Goal: Task Accomplishment & Management: Complete application form

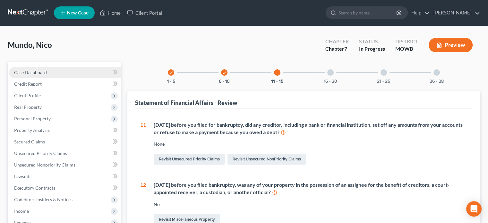
click at [48, 73] on link "Case Dashboard" at bounding box center [65, 73] width 112 height 12
select select "1"
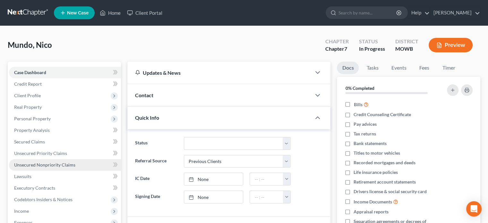
click at [34, 163] on span "Unsecured Nonpriority Claims" at bounding box center [44, 164] width 61 height 5
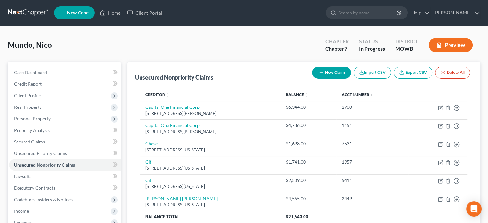
click at [341, 69] on button "New Claim" at bounding box center [331, 73] width 39 height 12
select select "0"
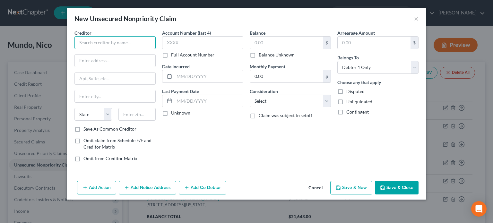
click at [120, 41] on input "text" at bounding box center [114, 42] width 81 height 13
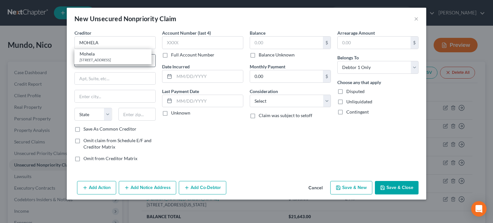
click at [99, 62] on div "Mohela 633 Spirit Dr., Chesterfield, MO 63005" at bounding box center [112, 56] width 77 height 15
type input "Mohela"
type input "633 Spirit Dr."
type input "Chesterfield"
select select "26"
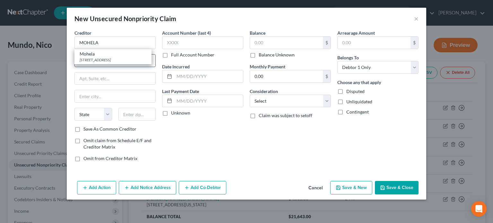
type input "63005"
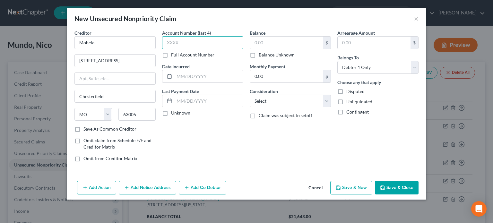
click at [181, 41] on input "text" at bounding box center [202, 42] width 81 height 13
type input "3364"
click at [178, 78] on input "text" at bounding box center [208, 76] width 69 height 12
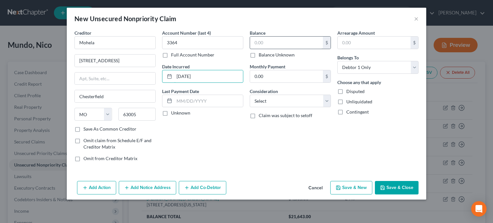
type input "02/15/2025"
click at [284, 39] on input "text" at bounding box center [286, 43] width 73 height 12
type input "36,473.67"
click at [280, 96] on select "Select Cable / Satellite Services Collection Agency Credit Card Debt Debt Couns…" at bounding box center [290, 101] width 81 height 13
select select "17"
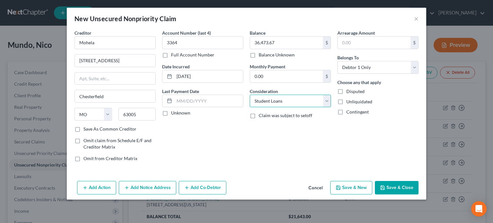
click at [250, 95] on select "Select Cable / Satellite Services Collection Agency Credit Card Debt Debt Couns…" at bounding box center [290, 101] width 81 height 13
click at [382, 185] on icon "button" at bounding box center [382, 187] width 5 height 5
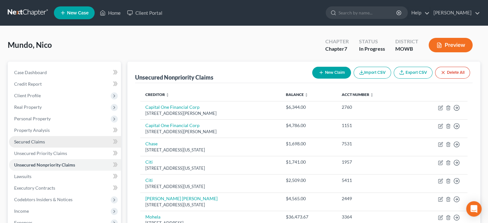
click at [28, 141] on span "Secured Claims" at bounding box center [29, 141] width 31 height 5
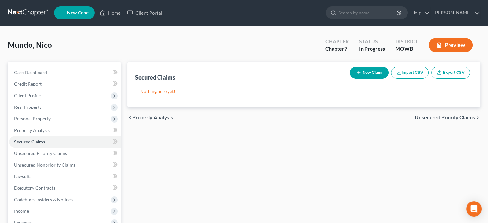
click at [375, 72] on button "New Claim" at bounding box center [369, 73] width 39 height 12
select select "0"
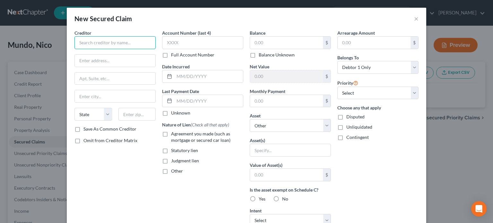
click at [99, 40] on input "text" at bounding box center [114, 42] width 81 height 13
type input "Gerber Life"
click at [86, 62] on input "text" at bounding box center [115, 61] width 81 height 12
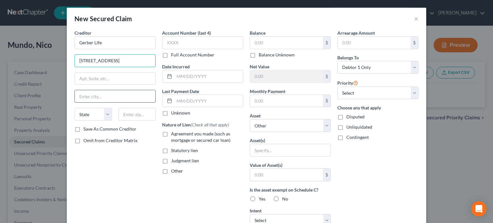
type input "445 State St."
click at [77, 95] on input "text" at bounding box center [115, 96] width 81 height 12
drag, startPoint x: 95, startPoint y: 96, endPoint x: 119, endPoint y: 91, distance: 24.0
click at [119, 91] on input "Fremont, MI 49412" at bounding box center [115, 96] width 81 height 12
type input "Fremont, MI 49412"
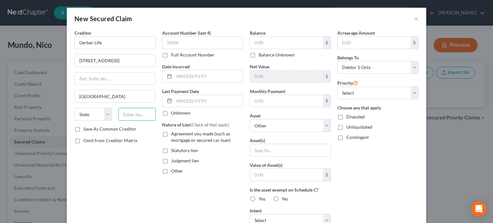
click at [121, 116] on input "text" at bounding box center [137, 114] width 38 height 13
type input "49412"
type input "Fremont"
select select "23"
drag, startPoint x: 106, startPoint y: 95, endPoint x: 124, endPoint y: 93, distance: 18.4
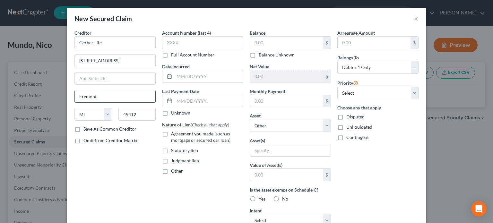
click at [124, 93] on input "Fremont" at bounding box center [115, 96] width 81 height 12
click at [167, 42] on input "text" at bounding box center [202, 42] width 81 height 13
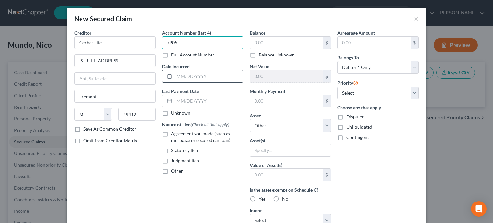
type input "7905"
click at [174, 76] on input "text" at bounding box center [208, 76] width 69 height 12
type input "01/15/2025"
drag, startPoint x: 162, startPoint y: 134, endPoint x: 164, endPoint y: 139, distance: 5.0
click at [171, 135] on label "Agreement you made (such as mortgage or secured car loan)" at bounding box center [207, 137] width 72 height 13
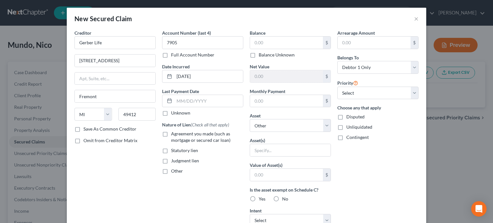
click at [174, 135] on input "Agreement you made (such as mortgage or secured car loan)" at bounding box center [176, 133] width 4 height 4
checkbox input "true"
click at [256, 43] on input "text" at bounding box center [286, 43] width 73 height 12
type input "2,155.31"
click at [272, 75] on input "text" at bounding box center [286, 76] width 73 height 12
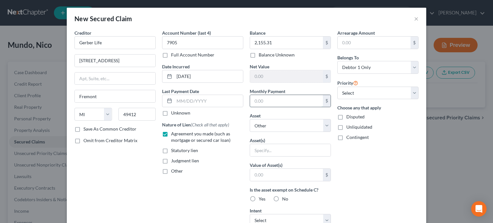
click at [271, 96] on input "text" at bounding box center [286, 101] width 73 height 12
type input "20.00"
click at [260, 125] on select "Select Other Multiple Assets Clothing - Clothes - $200.0 Household Goods - Couc…" at bounding box center [290, 125] width 81 height 13
click at [457, 109] on div "New Secured Claim × Creditor * Gerber Life 445 State St. Fremont State AL AK AR…" at bounding box center [246, 111] width 493 height 223
click at [259, 198] on label "Yes" at bounding box center [262, 199] width 7 height 6
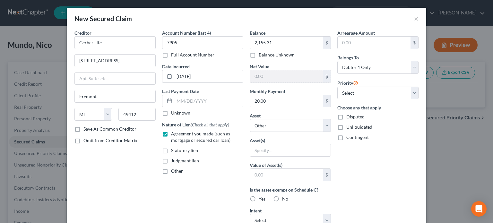
click at [261, 198] on input "Yes" at bounding box center [263, 198] width 4 height 4
radio input "true"
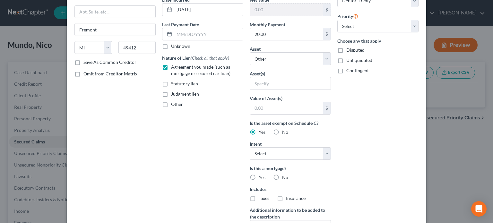
scroll to position [96, 0]
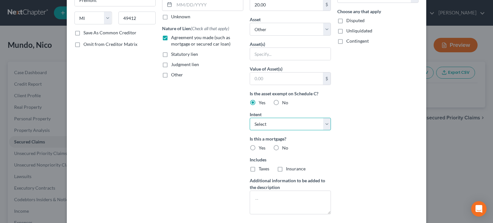
click at [322, 124] on select "Select Surrender Redeem Reaffirm Avoid Other" at bounding box center [290, 124] width 81 height 13
select select "2"
click at [250, 118] on select "Select Surrender Redeem Reaffirm Avoid Other" at bounding box center [290, 124] width 81 height 13
click at [282, 145] on label "No" at bounding box center [285, 148] width 6 height 6
click at [284, 145] on input "No" at bounding box center [286, 147] width 4 height 4
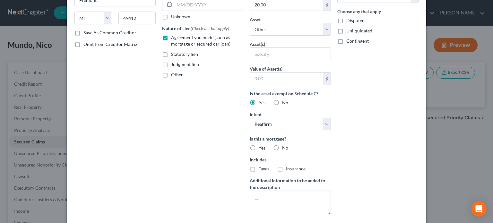
radio input "true"
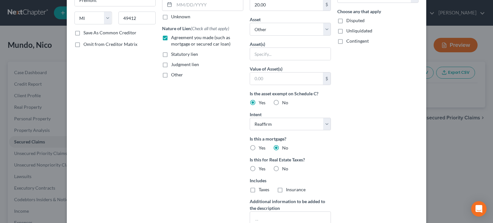
click at [282, 168] on label "No" at bounding box center [285, 168] width 6 height 6
click at [284, 168] on input "No" at bounding box center [286, 167] width 4 height 4
radio input "true"
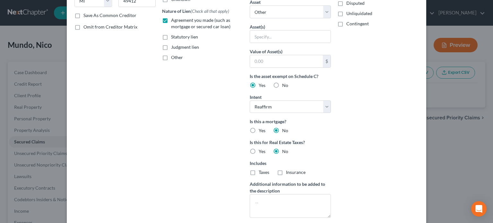
scroll to position [153, 0]
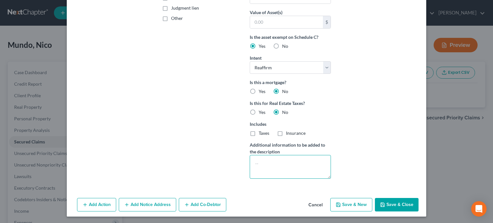
click at [253, 158] on textarea at bounding box center [290, 167] width 81 height 24
click at [256, 162] on textarea "Loian against cash surrender value of policy" at bounding box center [290, 167] width 81 height 24
type textarea "Loan against cash surrender value of policy"
click at [386, 203] on button "Save & Close" at bounding box center [397, 204] width 44 height 13
select select
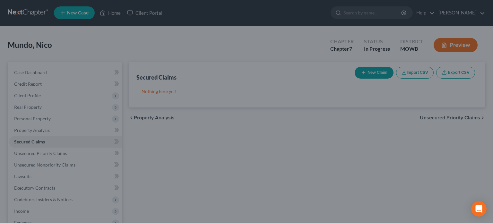
scroll to position [0, 0]
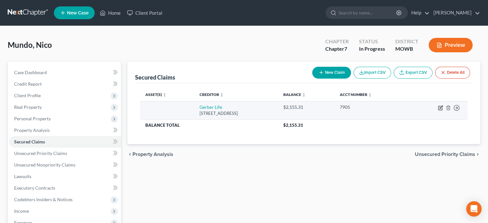
click at [439, 108] on icon "button" at bounding box center [440, 107] width 3 height 3
select select "23"
select select "0"
select select "2"
select select "0"
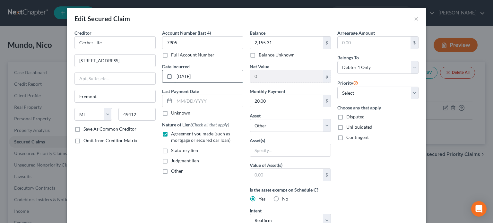
click at [176, 74] on input "01/15/2025" at bounding box center [208, 76] width 69 height 12
click at [182, 74] on input "04/15/2025" at bounding box center [208, 76] width 69 height 12
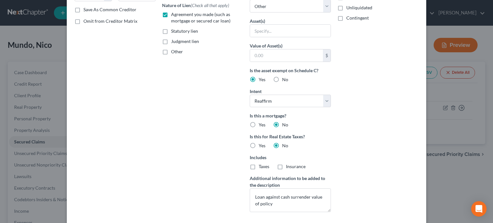
scroll to position [158, 0]
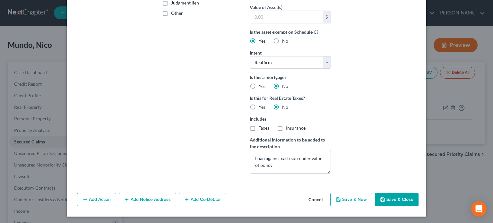
type input "04/27/2025"
click at [396, 199] on button "Save & Close" at bounding box center [397, 199] width 44 height 13
select select
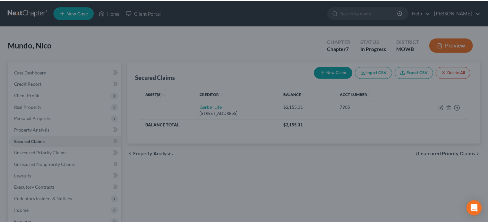
scroll to position [88, 0]
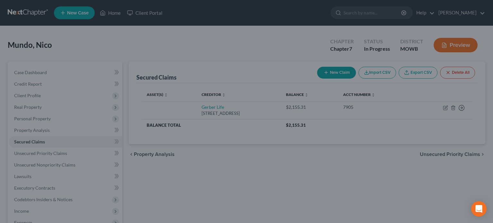
type input "0"
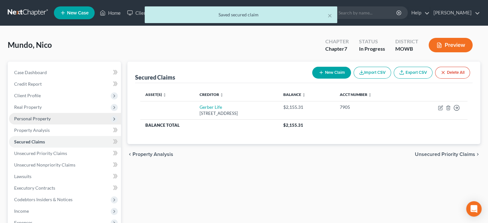
click at [22, 118] on span "Personal Property" at bounding box center [32, 118] width 37 height 5
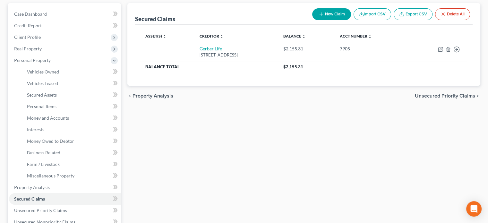
scroll to position [64, 0]
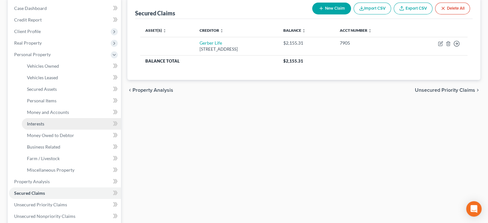
click at [49, 123] on link "Interests" at bounding box center [71, 124] width 99 height 12
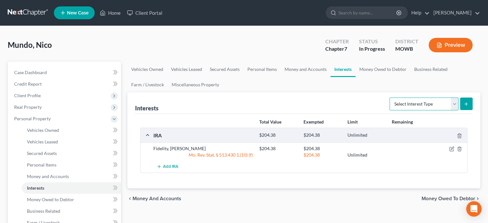
click at [454, 105] on select "Select Interest Type 401K Annuity Bond Education IRA Government Bond Government…" at bounding box center [423, 104] width 69 height 13
select select "whole_life_insurance"
click at [390, 98] on select "Select Interest Type 401K Annuity Bond Education IRA Government Bond Government…" at bounding box center [423, 104] width 69 height 13
click at [466, 104] on icon "submit" at bounding box center [465, 103] width 5 height 5
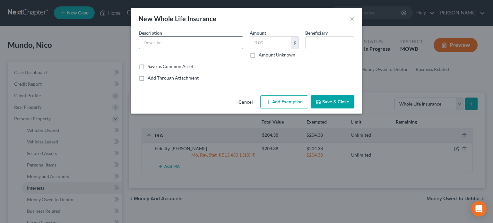
click at [148, 43] on input "text" at bounding box center [191, 43] width 104 height 12
type input "Gerber Life"
click at [257, 42] on input "text" at bounding box center [270, 43] width 41 height 12
type input "5.00"
click at [310, 43] on input "text" at bounding box center [329, 43] width 48 height 12
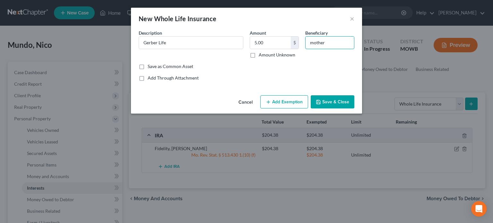
type input "mother"
click at [289, 103] on button "Add Exemption" at bounding box center [284, 101] width 48 height 13
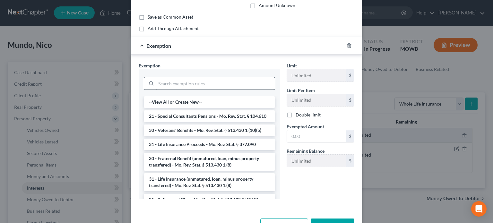
scroll to position [64, 0]
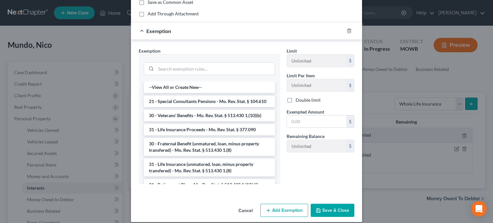
click at [191, 135] on li "31 - Life Insurance Proceeds - Mo. Rev. Stat. § 377.090" at bounding box center [209, 130] width 131 height 12
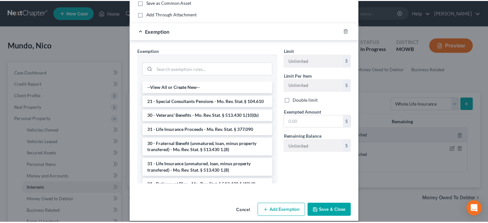
scroll to position [39, 0]
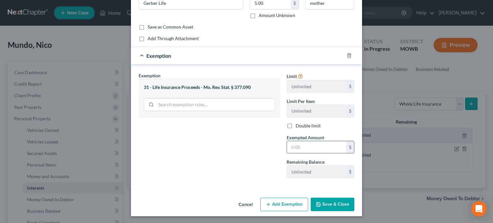
click at [298, 148] on input "text" at bounding box center [316, 147] width 59 height 12
type input "5"
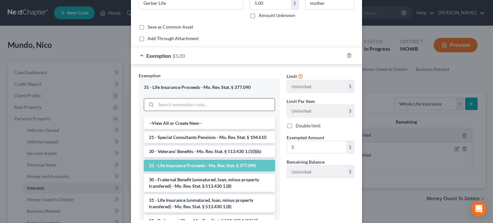
click at [260, 107] on input "search" at bounding box center [215, 104] width 119 height 12
click at [154, 209] on li "31 - Life Insurance (unmatured, loan, minus property transfered) - Mo. Rev. Sta…" at bounding box center [209, 203] width 131 height 18
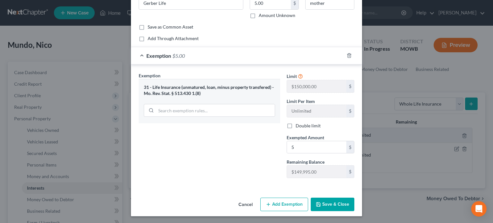
click at [222, 97] on div "31 - Life Insurance (unmatured, loan, minus property transfered) - Mo. Rev. Sta…" at bounding box center [209, 101] width 141 height 44
click at [326, 204] on button "Save & Close" at bounding box center [332, 204] width 44 height 13
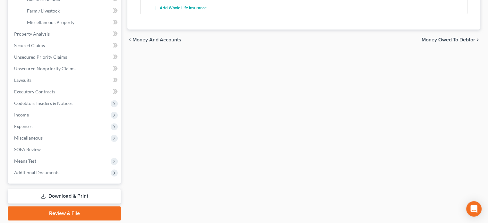
scroll to position [201, 0]
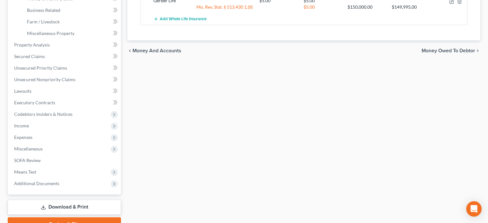
click at [77, 205] on link "Download & Print" at bounding box center [64, 206] width 113 height 15
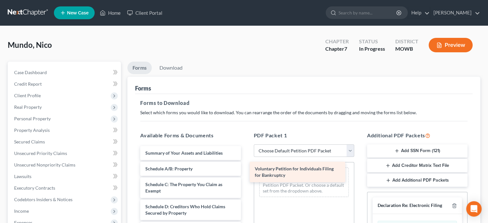
drag, startPoint x: 155, startPoint y: 153, endPoint x: 265, endPoint y: 169, distance: 110.6
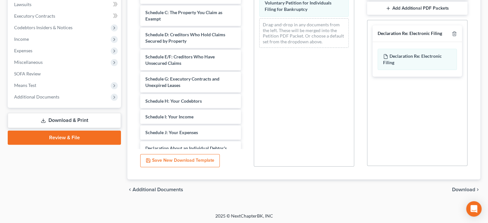
scroll to position [173, 0]
click at [454, 189] on span "Download" at bounding box center [463, 188] width 23 height 5
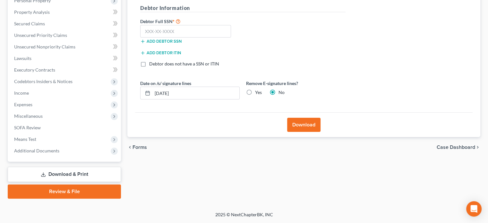
scroll to position [117, 0]
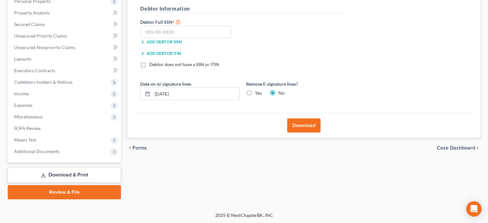
click at [255, 94] on label "Yes" at bounding box center [258, 93] width 7 height 6
click at [258, 94] on input "Yes" at bounding box center [260, 92] width 4 height 4
radio input "true"
radio input "false"
click at [149, 32] on input "text" at bounding box center [185, 32] width 91 height 13
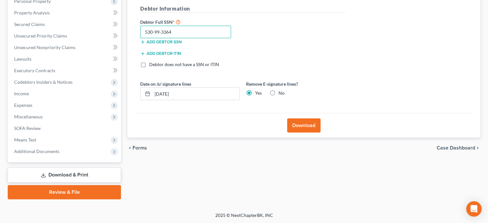
type input "530-99-3364"
drag, startPoint x: 294, startPoint y: 120, endPoint x: 289, endPoint y: 119, distance: 5.2
click at [290, 120] on button "Download" at bounding box center [303, 125] width 33 height 14
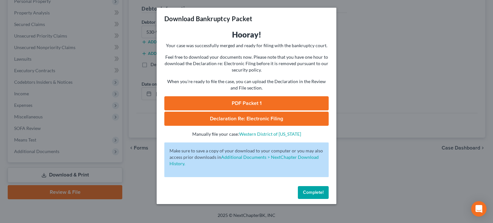
click at [242, 98] on link "PDF Packet 1" at bounding box center [246, 103] width 164 height 14
click at [303, 190] on span "Complete!" at bounding box center [313, 192] width 21 height 5
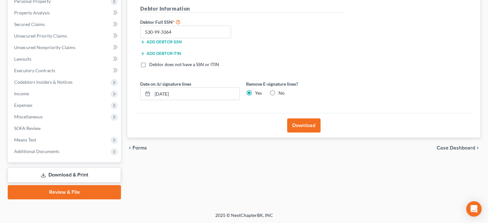
click at [50, 176] on link "Download & Print" at bounding box center [64, 174] width 113 height 15
click at [52, 174] on link "Download & Print" at bounding box center [64, 174] width 113 height 15
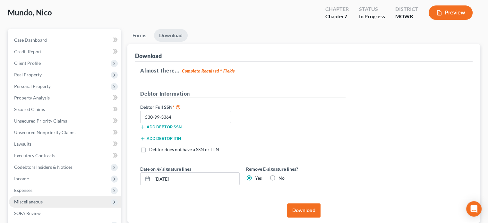
scroll to position [96, 0]
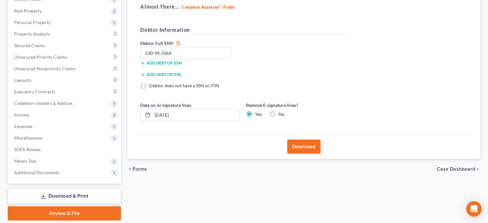
click at [62, 199] on link "Download & Print" at bounding box center [64, 196] width 113 height 15
click at [69, 191] on link "Download & Print" at bounding box center [64, 196] width 113 height 15
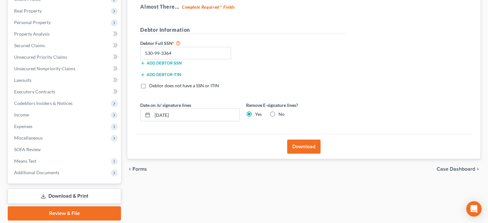
click at [68, 191] on link "Download & Print" at bounding box center [64, 196] width 113 height 15
click at [65, 191] on link "Download & Print" at bounding box center [64, 196] width 113 height 15
click at [50, 214] on link "Review & File" at bounding box center [64, 213] width 113 height 14
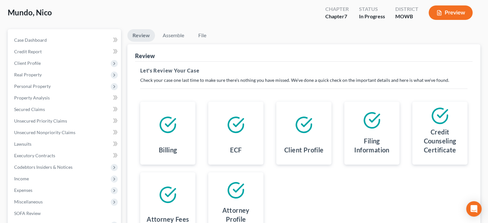
scroll to position [117, 0]
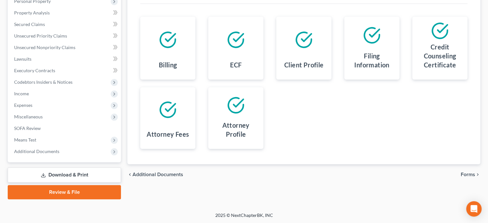
click at [55, 173] on link "Download & Print" at bounding box center [64, 174] width 113 height 15
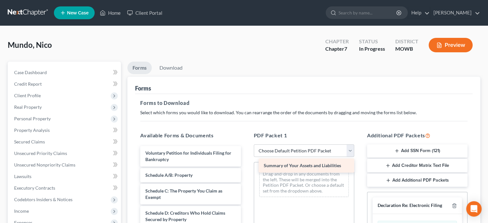
drag, startPoint x: 205, startPoint y: 172, endPoint x: 324, endPoint y: 163, distance: 118.7
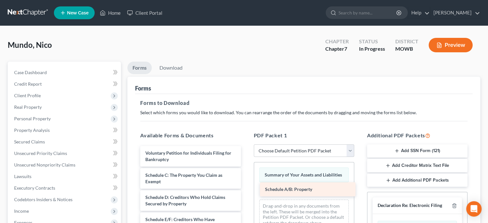
drag, startPoint x: 190, startPoint y: 171, endPoint x: 309, endPoint y: 186, distance: 120.6
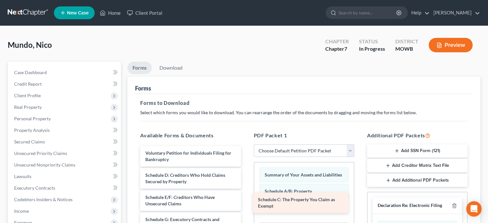
drag, startPoint x: 159, startPoint y: 181, endPoint x: 272, endPoint y: 206, distance: 115.3
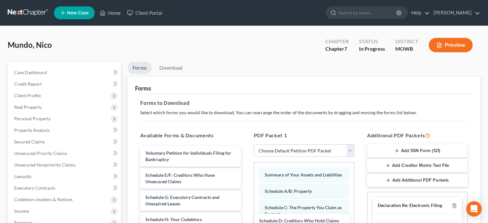
drag, startPoint x: 192, startPoint y: 178, endPoint x: 307, endPoint y: 224, distance: 123.8
click at [307, 223] on html "Home New Case Client Portal Gabriel A. Domjan gabedomjan@gmail.com My Account S…" at bounding box center [244, 198] width 488 height 396
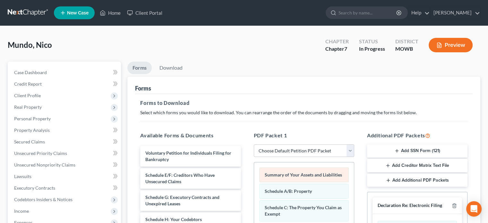
scroll to position [64, 0]
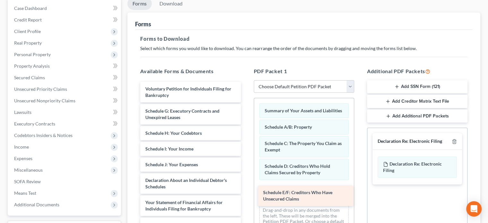
drag, startPoint x: 167, startPoint y: 118, endPoint x: 285, endPoint y: 200, distance: 143.9
click at [246, 200] on div "Schedule E/F: Creditors Who Have Unsecured Claims Voluntary Petition for Indivi…" at bounding box center [190, 206] width 111 height 248
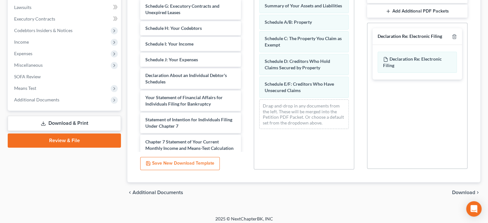
scroll to position [173, 0]
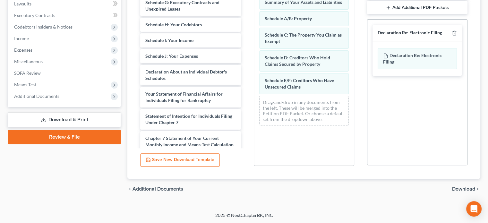
click at [465, 188] on span "Download" at bounding box center [463, 188] width 23 height 5
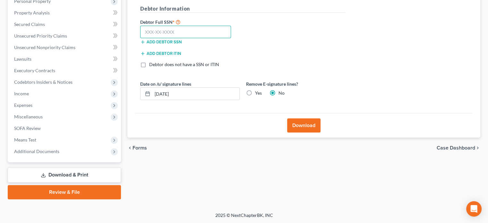
click at [199, 37] on input "text" at bounding box center [185, 32] width 91 height 13
type input "530-99-3364"
click at [255, 94] on label "Yes" at bounding box center [258, 93] width 7 height 6
click at [258, 94] on input "Yes" at bounding box center [260, 92] width 4 height 4
radio input "true"
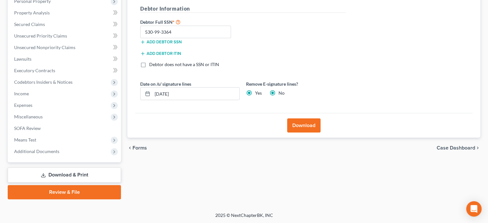
radio input "false"
click at [294, 123] on button "Download" at bounding box center [303, 125] width 33 height 14
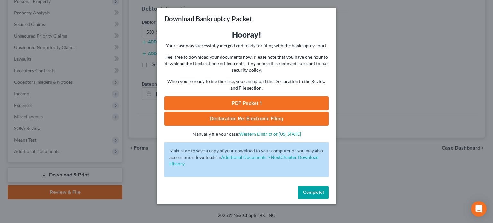
click at [239, 104] on link "PDF Packet 1" at bounding box center [246, 103] width 164 height 14
click at [301, 193] on button "Complete!" at bounding box center [313, 192] width 31 height 13
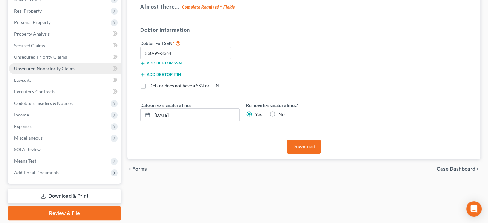
scroll to position [85, 0]
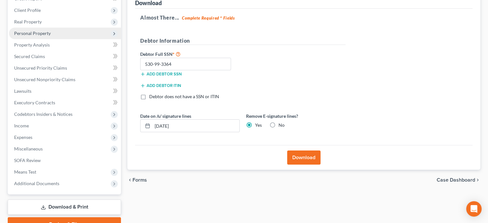
click at [31, 33] on span "Personal Property" at bounding box center [32, 32] width 37 height 5
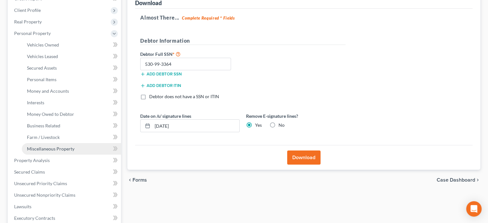
click at [29, 146] on span "Miscellaneous Property" at bounding box center [50, 148] width 47 height 5
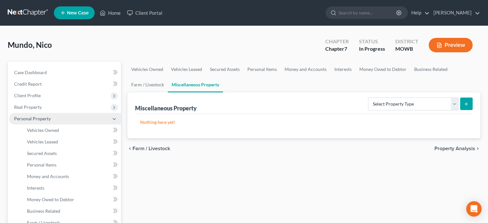
scroll to position [32, 0]
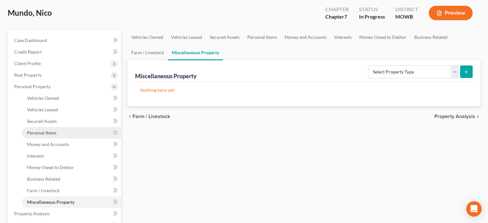
click at [52, 130] on link "Personal Items" at bounding box center [71, 133] width 99 height 12
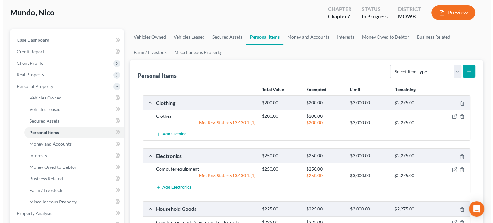
scroll to position [32, 0]
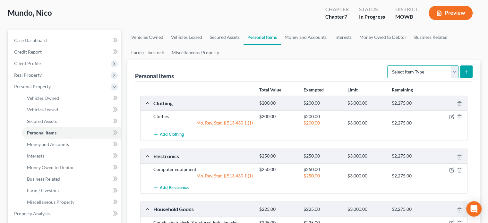
click at [456, 72] on select "Select Item Type Clothing Collectibles Of Value Electronics Firearms Household …" at bounding box center [422, 71] width 71 height 13
select select "jewelry"
click at [388, 65] on select "Select Item Type Clothing Collectibles Of Value Electronics Firearms Household …" at bounding box center [422, 71] width 71 height 13
click at [471, 69] on button "submit" at bounding box center [466, 71] width 13 height 13
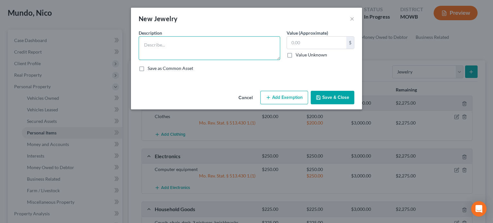
click at [230, 49] on textarea at bounding box center [209, 48] width 141 height 24
type textarea "Bracelet, ring, costume jewelry"
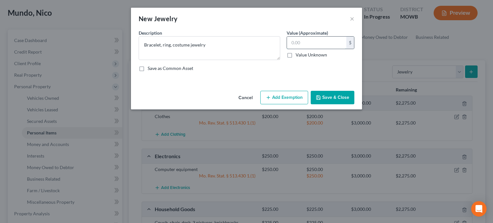
click at [293, 44] on input "text" at bounding box center [316, 43] width 59 height 12
type input "500"
click at [283, 96] on button "Add Exemption" at bounding box center [284, 97] width 48 height 13
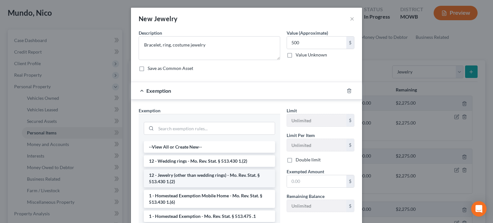
click at [183, 177] on li "12 - Jewelry (other than wedding rings) - Mo. Rev. Stat. § 513.430 1.(2)" at bounding box center [209, 178] width 131 height 18
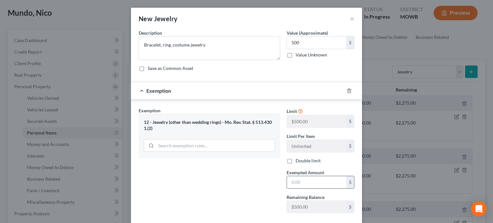
click at [291, 180] on input "text" at bounding box center [316, 182] width 59 height 12
click at [254, 193] on div "Exemption Set must be selected for CA. Exemption * 12 - Jewelry (other than wed…" at bounding box center [209, 162] width 148 height 111
click at [298, 182] on input "500" at bounding box center [316, 182] width 59 height 12
type input "0"
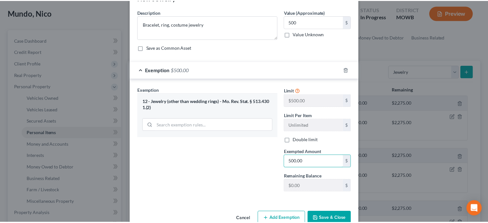
scroll to position [35, 0]
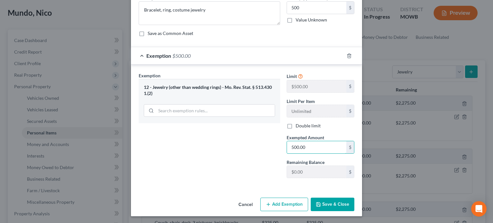
type input "500.00"
click at [326, 204] on button "Save & Close" at bounding box center [332, 204] width 44 height 13
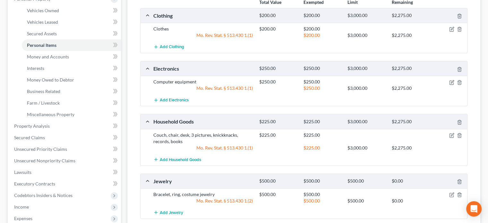
scroll to position [233, 0]
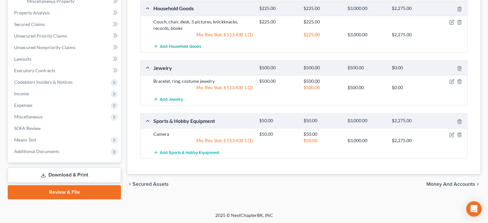
click at [62, 171] on link "Download & Print" at bounding box center [64, 174] width 113 height 15
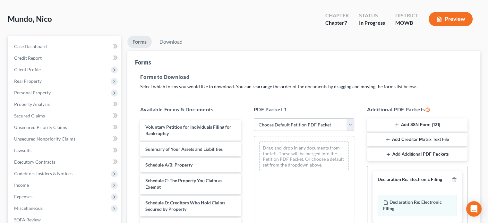
scroll to position [64, 0]
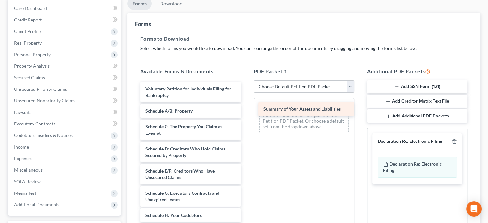
drag, startPoint x: 180, startPoint y: 112, endPoint x: 298, endPoint y: 110, distance: 118.0
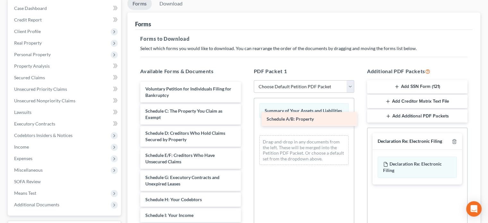
drag, startPoint x: 182, startPoint y: 113, endPoint x: 303, endPoint y: 121, distance: 121.5
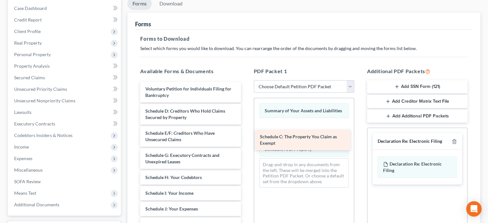
drag, startPoint x: 204, startPoint y: 109, endPoint x: 318, endPoint y: 135, distance: 117.5
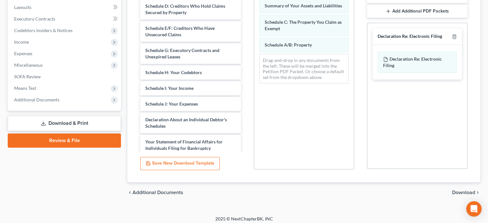
scroll to position [173, 0]
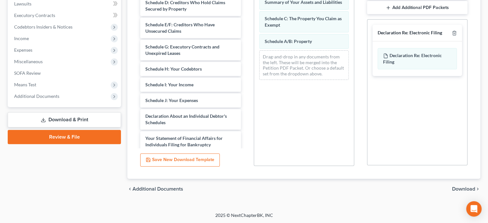
click at [460, 186] on span "Download" at bounding box center [463, 188] width 23 height 5
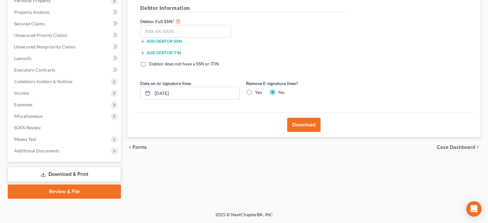
scroll to position [117, 0]
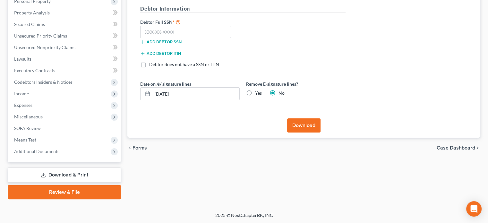
click at [255, 96] on label "Yes" at bounding box center [258, 93] width 7 height 6
click at [258, 94] on input "Yes" at bounding box center [260, 92] width 4 height 4
radio input "true"
radio input "false"
click at [157, 31] on input "text" at bounding box center [185, 32] width 91 height 13
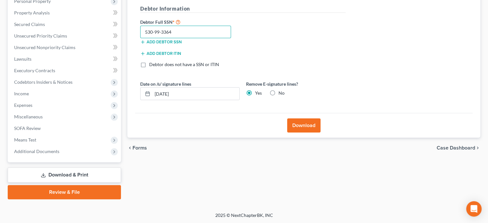
type input "530-99-3364"
click at [312, 126] on button "Download" at bounding box center [303, 125] width 33 height 14
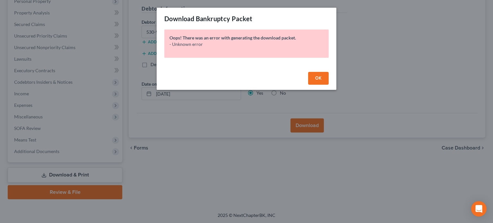
click at [321, 73] on button "OK" at bounding box center [318, 78] width 21 height 13
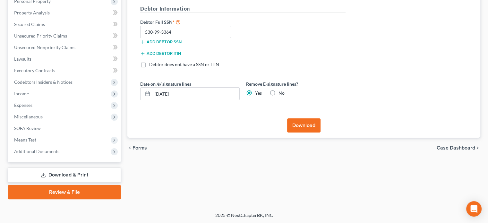
click at [296, 121] on button "Download" at bounding box center [303, 125] width 33 height 14
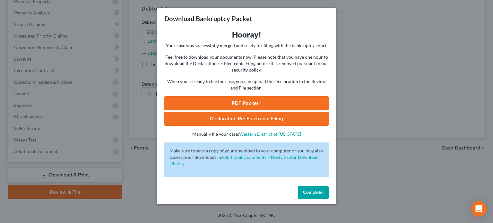
click at [249, 101] on link "PDF Packet 1" at bounding box center [246, 103] width 164 height 14
click at [302, 191] on button "Complete!" at bounding box center [313, 192] width 31 height 13
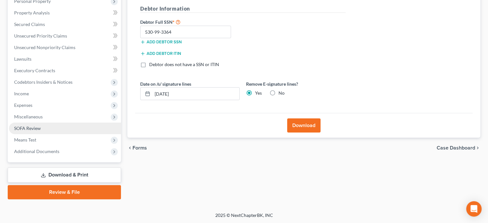
click at [22, 129] on span "SOFA Review" at bounding box center [27, 127] width 27 height 5
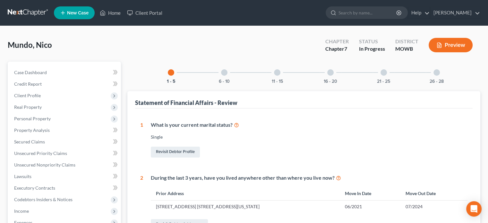
click at [328, 70] on div at bounding box center [330, 72] width 6 height 6
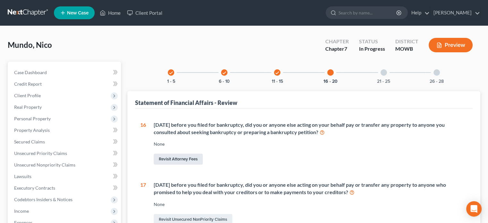
click at [162, 159] on link "Revisit Attorney Fees" at bounding box center [178, 159] width 49 height 11
select select "0"
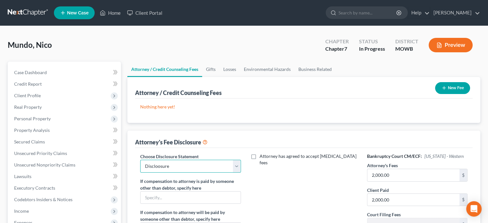
click at [236, 165] on select "Select Discloosure" at bounding box center [190, 166] width 100 height 13
click at [248, 146] on div "Attorney's Fee Disclosure" at bounding box center [303, 139] width 337 height 17
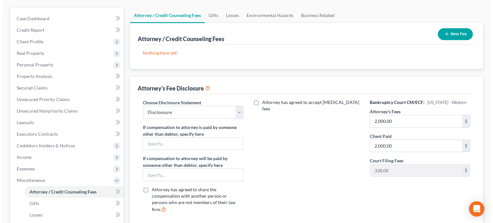
scroll to position [32, 0]
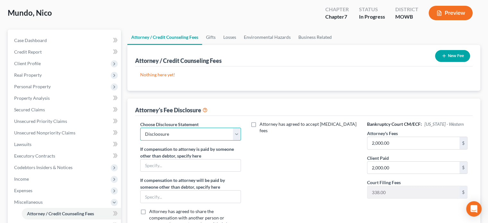
click at [237, 135] on select "Select Discloosure" at bounding box center [190, 134] width 100 height 13
select select
click at [140, 128] on select "Select Discloosure" at bounding box center [190, 134] width 100 height 13
click at [252, 163] on div "Attorney has agreed to accept retainer fees" at bounding box center [303, 180] width 113 height 119
click at [434, 10] on button "Preview" at bounding box center [450, 13] width 44 height 14
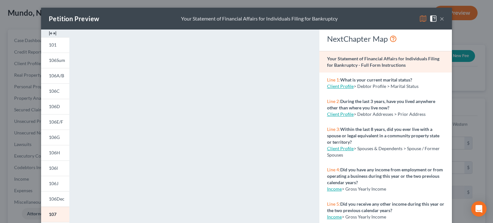
click at [439, 19] on button "×" at bounding box center [441, 19] width 4 height 8
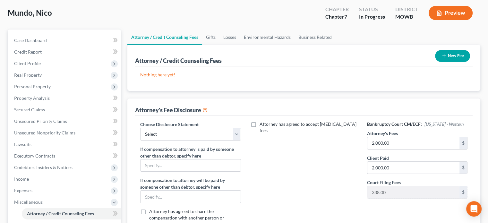
click at [440, 56] on button "New Fee" at bounding box center [452, 56] width 35 height 12
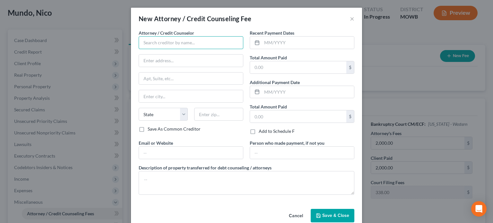
click at [161, 47] on input "text" at bounding box center [191, 42] width 105 height 13
type input "[PERSON_NAME]"
click at [140, 61] on input "text" at bounding box center [191, 61] width 104 height 12
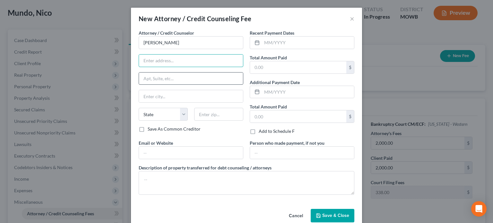
type input "4971B NE Goodview Cir."
type input "Lee's Summit"
select select "26"
type input "64064"
type input "[EMAIL_ADDRESS][DOMAIN_NAME]"
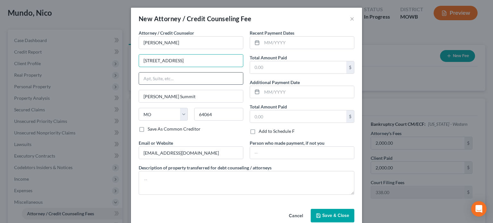
type input "Lees Summit"
click at [263, 41] on input "text" at bounding box center [308, 43] width 92 height 12
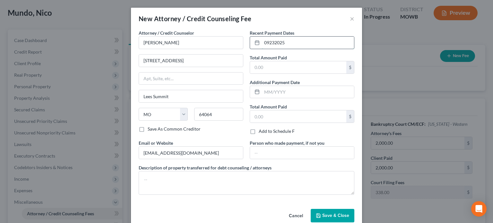
click at [267, 44] on input "09232025" at bounding box center [308, 43] width 92 height 12
click at [275, 41] on input "09/232025" at bounding box center [308, 43] width 92 height 12
click at [275, 39] on input "09/232025" at bounding box center [308, 43] width 92 height 12
click at [274, 41] on input "09/232025" at bounding box center [308, 43] width 92 height 12
type input "09/23/2025"
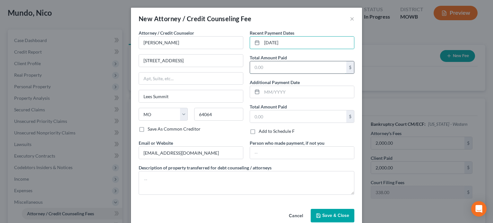
click at [285, 67] on input "text" at bounding box center [298, 67] width 96 height 12
type input "2,000"
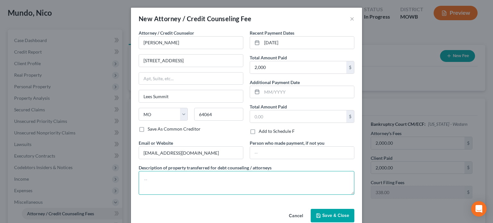
click at [174, 182] on textarea at bounding box center [247, 183] width 216 height 24
type textarea "D"
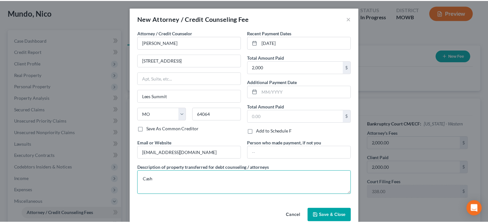
scroll to position [11, 0]
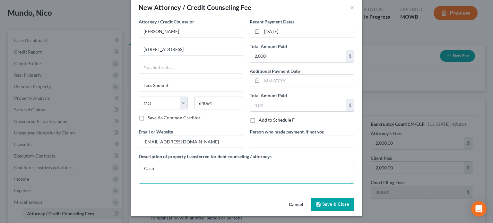
type textarea "Cash"
click at [322, 206] on span "Save & Close" at bounding box center [335, 203] width 27 height 5
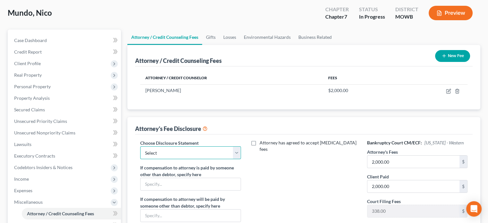
click at [236, 152] on select "Select Discloosure" at bounding box center [190, 152] width 100 height 13
select select "0"
click at [140, 146] on select "Select Discloosure" at bounding box center [190, 152] width 100 height 13
click at [282, 169] on div "Attorney has agreed to accept retainer fees" at bounding box center [303, 199] width 113 height 119
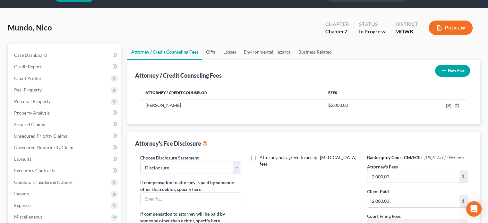
scroll to position [0, 0]
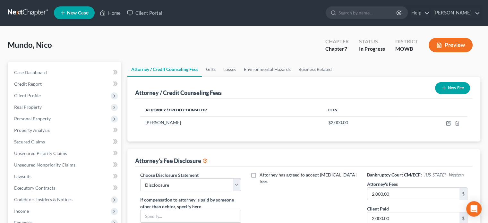
click at [273, 51] on div "Mundo, Nico Upgraded Chapter Chapter 7 Status In Progress District MOWB Preview" at bounding box center [244, 48] width 472 height 28
click at [453, 45] on button "Preview" at bounding box center [450, 45] width 44 height 14
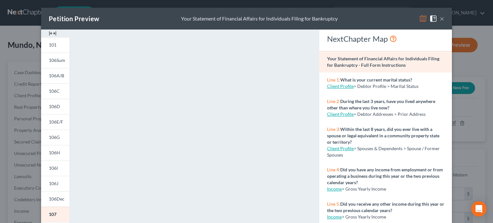
click at [440, 18] on button "×" at bounding box center [441, 19] width 4 height 8
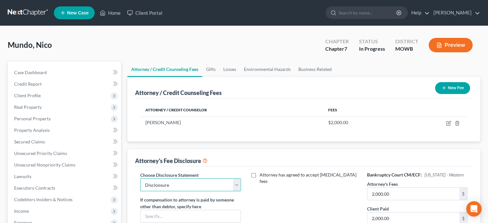
click at [236, 181] on select "Select Discloosure" at bounding box center [190, 184] width 100 height 13
click at [140, 178] on select "Select Discloosure" at bounding box center [190, 184] width 100 height 13
click at [382, 98] on div "Attorney / Credit Counseling Fees New Fee" at bounding box center [303, 87] width 337 height 21
click at [445, 45] on button "Preview" at bounding box center [450, 45] width 44 height 14
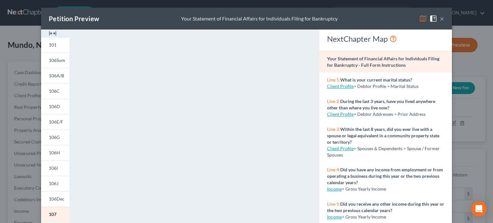
click at [436, 19] on span at bounding box center [434, 17] width 10 height 5
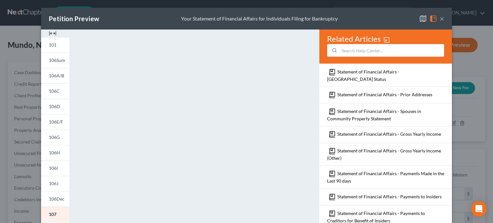
click at [439, 20] on button "×" at bounding box center [441, 19] width 4 height 8
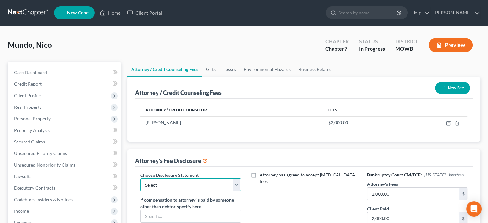
click at [147, 182] on select "Select Discloosure" at bounding box center [190, 184] width 100 height 13
select select "0"
click at [140, 178] on select "Select Discloosure" at bounding box center [190, 184] width 100 height 13
click at [259, 174] on label "Attorney has agreed to accept retainer fees" at bounding box center [308, 178] width 98 height 13
click at [262, 174] on input "Attorney has agreed to accept retainer fees" at bounding box center [264, 174] width 4 height 4
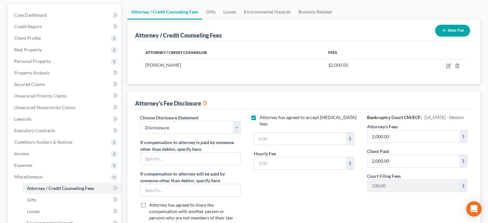
scroll to position [64, 0]
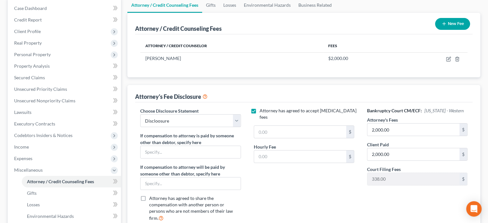
click at [259, 112] on label "Attorney has agreed to accept retainer fees" at bounding box center [308, 113] width 98 height 13
click at [262, 112] on input "Attorney has agreed to accept retainer fees" at bounding box center [264, 109] width 4 height 4
checkbox input "false"
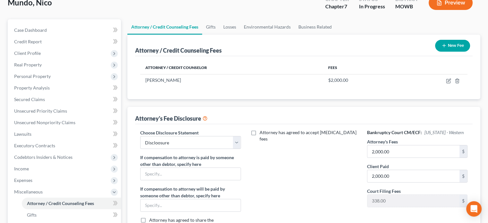
scroll to position [32, 0]
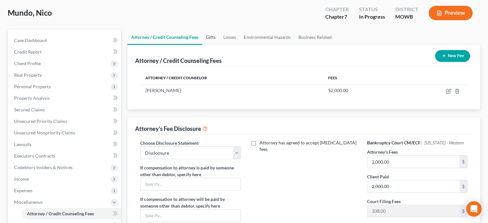
click at [210, 35] on link "Gifts" at bounding box center [210, 37] width 17 height 15
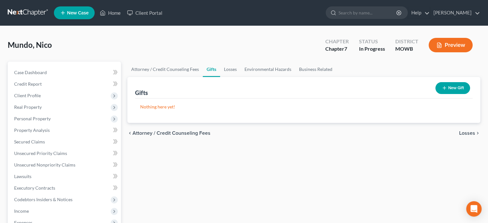
click at [443, 42] on button "Preview" at bounding box center [450, 45] width 44 height 14
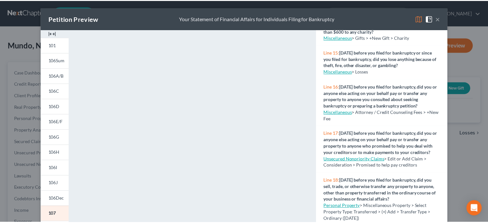
scroll to position [545, 0]
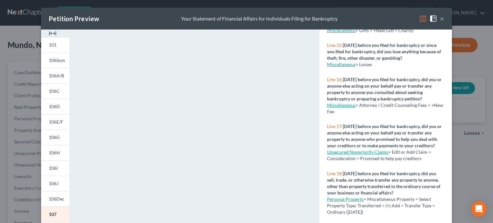
click at [441, 18] on button "×" at bounding box center [441, 19] width 4 height 8
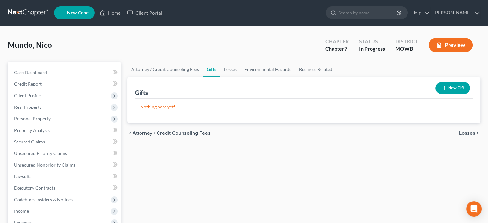
select select "0"
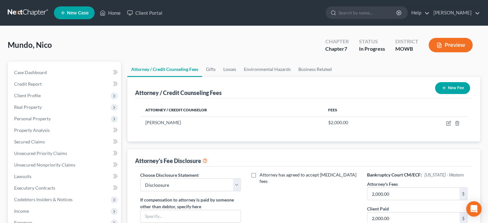
scroll to position [32, 0]
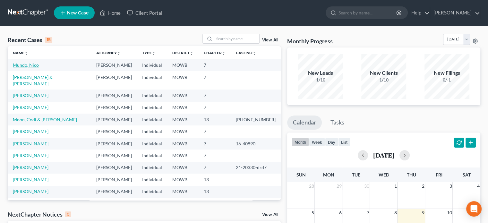
click at [36, 63] on link "Mundo, Nico" at bounding box center [26, 64] width 26 height 5
select select "1"
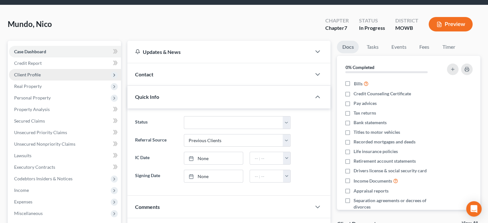
scroll to position [64, 0]
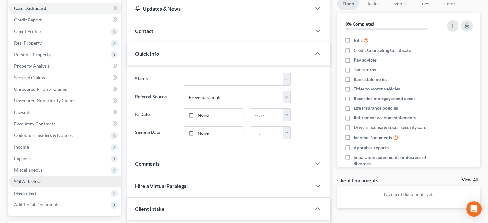
click at [30, 179] on span "SOFA Review" at bounding box center [27, 181] width 27 height 5
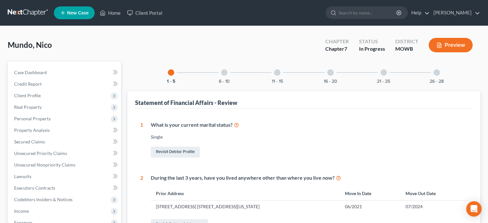
click at [222, 73] on div at bounding box center [224, 72] width 6 height 6
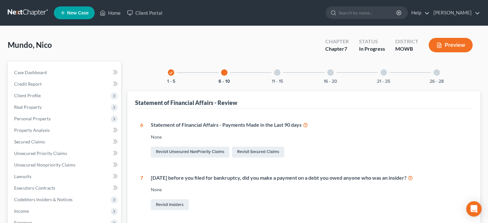
click at [275, 75] on div "11 - 15" at bounding box center [277, 73] width 22 height 22
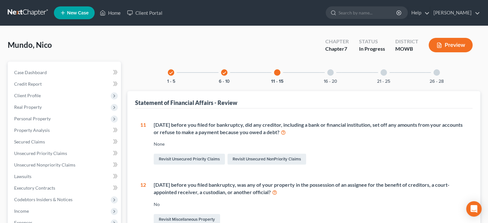
click at [330, 72] on div at bounding box center [330, 72] width 6 height 6
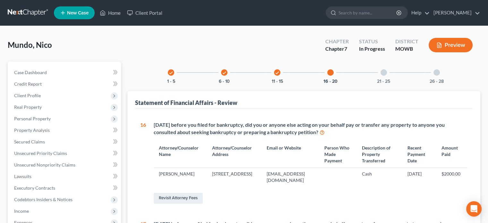
click at [442, 46] on button "Preview" at bounding box center [450, 45] width 44 height 14
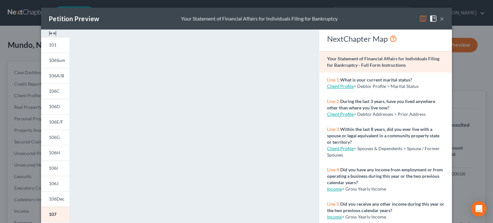
click at [439, 20] on button "×" at bounding box center [441, 19] width 4 height 8
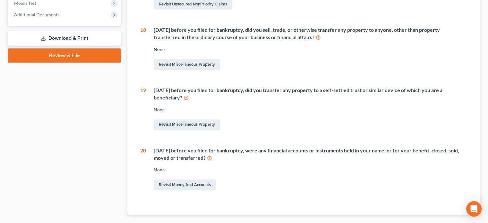
scroll to position [257, 0]
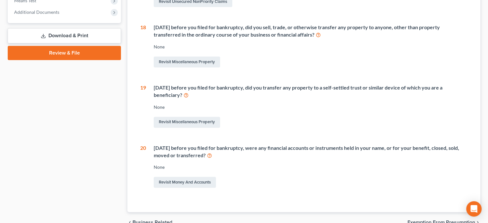
click at [62, 33] on link "Download & Print" at bounding box center [64, 35] width 113 height 15
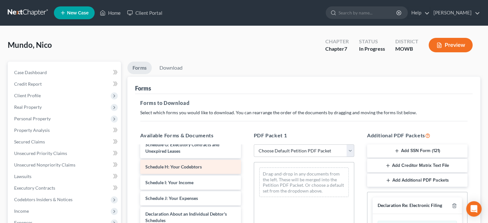
scroll to position [178, 0]
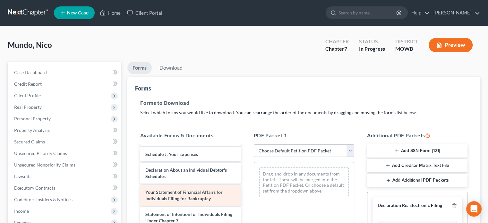
click at [182, 192] on span "Your Statement of Financial Affairs for Individuals Filing for Bankruptcy" at bounding box center [183, 195] width 77 height 12
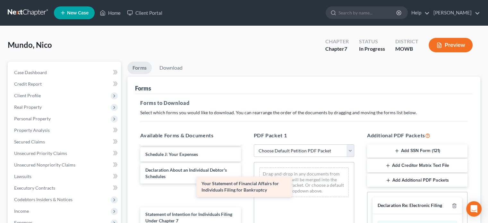
scroll to position [157, 0]
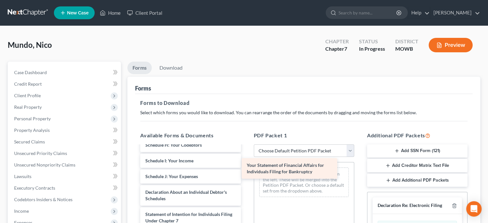
drag, startPoint x: 182, startPoint y: 192, endPoint x: 284, endPoint y: 172, distance: 103.2
click at [246, 172] on div "Your Statement of Financial Affairs for Individuals Filing for Bankruptcy Volun…" at bounding box center [190, 157] width 111 height 323
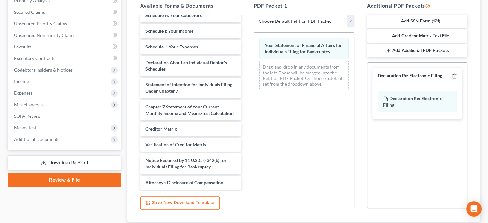
scroll to position [160, 0]
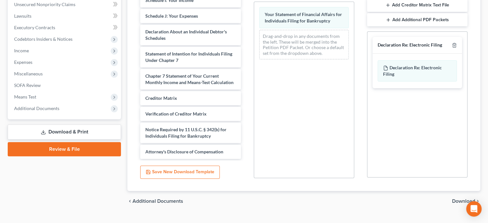
click at [453, 199] on span "Download" at bounding box center [463, 201] width 23 height 5
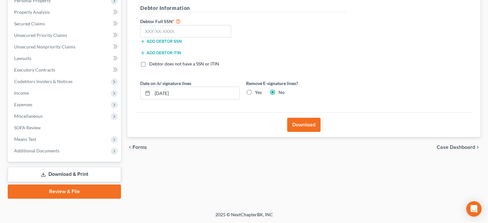
scroll to position [117, 0]
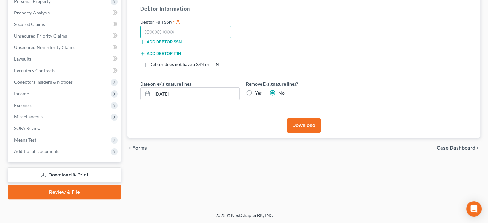
click at [159, 33] on input "text" at bounding box center [185, 32] width 91 height 13
type input "530-99-3364"
click at [255, 90] on label "Yes" at bounding box center [258, 93] width 7 height 6
click at [289, 123] on button "Download" at bounding box center [303, 125] width 33 height 14
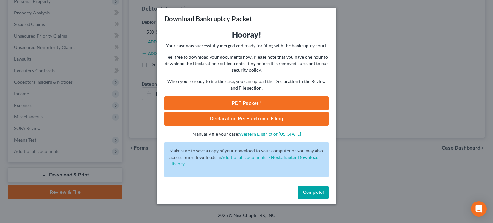
click at [251, 104] on link "PDF Packet 1" at bounding box center [246, 103] width 164 height 14
click at [315, 194] on span "Complete!" at bounding box center [313, 192] width 21 height 5
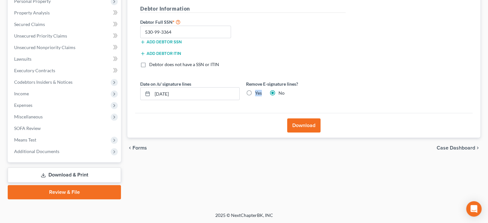
click at [82, 174] on link "Download & Print" at bounding box center [64, 174] width 113 height 15
click at [31, 129] on span "SOFA Review" at bounding box center [27, 127] width 27 height 5
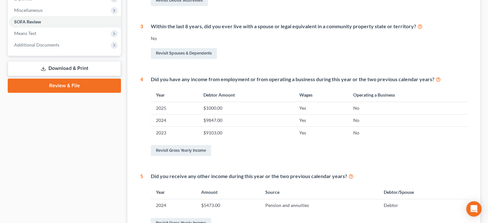
scroll to position [225, 0]
click at [64, 70] on link "Download & Print" at bounding box center [64, 67] width 113 height 15
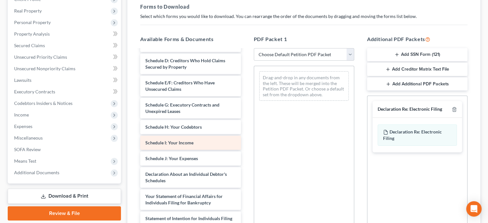
scroll to position [96, 0]
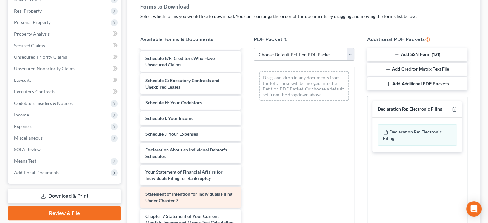
click at [150, 195] on span "Statement of Intention for Individuals Filing Under Chapter 7" at bounding box center [188, 197] width 87 height 12
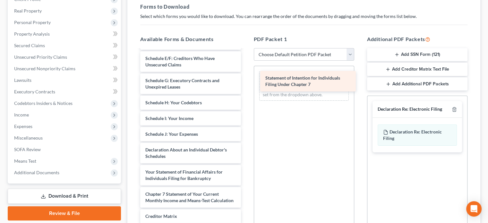
drag, startPoint x: 150, startPoint y: 195, endPoint x: 270, endPoint y: 79, distance: 166.5
click at [246, 79] on div "Statement of Intention for Individuals Filing Under Chapter 7 Voluntary Petitio…" at bounding box center [190, 114] width 111 height 323
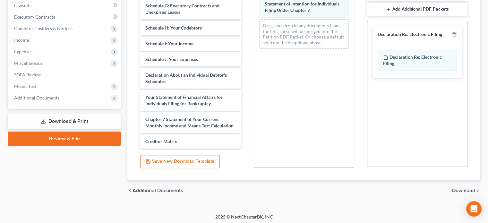
scroll to position [173, 0]
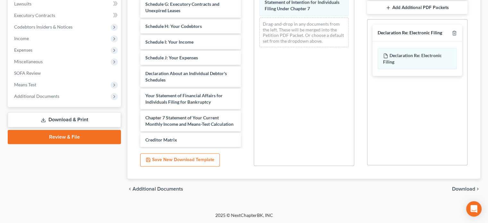
click at [470, 189] on span "Download" at bounding box center [463, 188] width 23 height 5
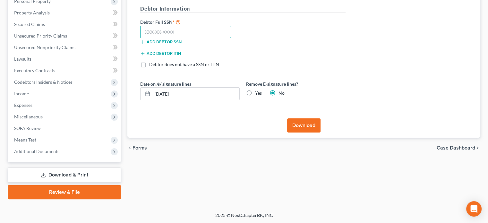
click at [148, 33] on input "text" at bounding box center [185, 32] width 91 height 13
type input "530-99-3364"
click at [255, 91] on label "Yes" at bounding box center [258, 93] width 7 height 6
click at [258, 91] on input "Yes" at bounding box center [260, 92] width 4 height 4
radio input "true"
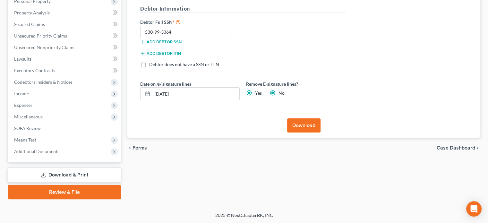
radio input "false"
click at [301, 125] on button "Download" at bounding box center [303, 125] width 33 height 14
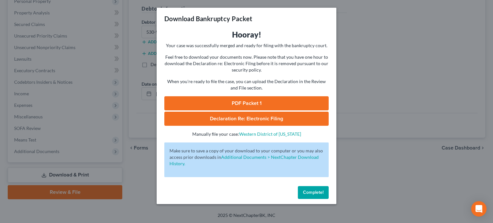
click at [252, 97] on link "PDF Packet 1" at bounding box center [246, 103] width 164 height 14
click at [314, 192] on span "Complete!" at bounding box center [313, 192] width 21 height 5
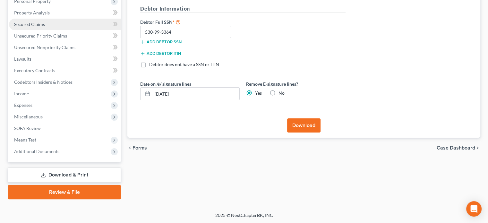
click at [23, 28] on link "Secured Claims" at bounding box center [65, 25] width 112 height 12
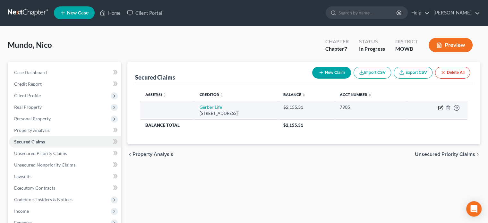
click at [438, 108] on icon "button" at bounding box center [440, 108] width 4 height 4
select select "23"
select select "2"
select select "0"
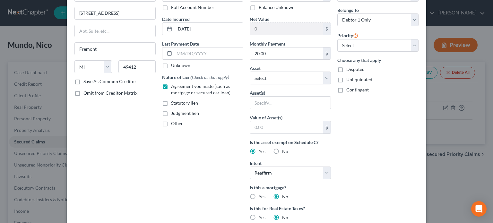
scroll to position [64, 0]
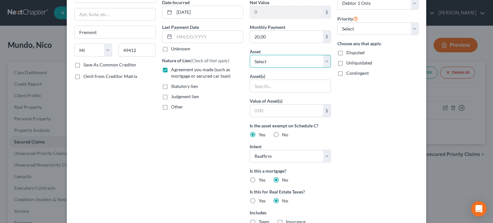
click at [265, 61] on select "Select Other Multiple Assets Clothing - Clothes - $200.0 Household Goods - Couc…" at bounding box center [290, 61] width 81 height 13
select select "10"
click at [250, 55] on select "Select Other Multiple Assets Clothing - Clothes - $200.0 Household Goods - Couc…" at bounding box center [290, 61] width 81 height 13
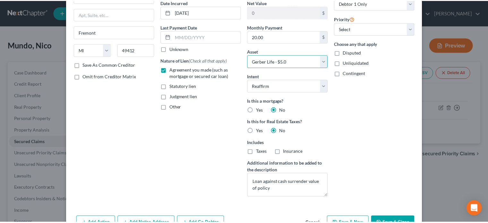
scroll to position [88, 0]
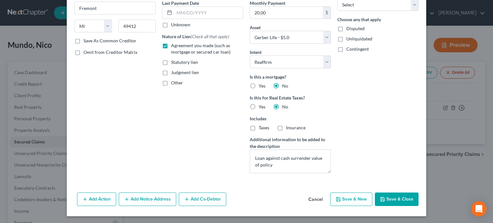
click at [390, 200] on button "Save & Close" at bounding box center [397, 198] width 44 height 13
select select
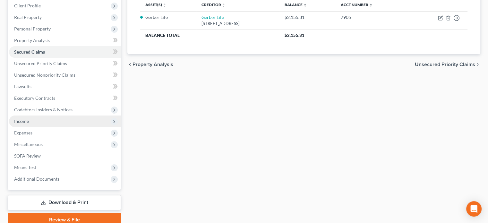
scroll to position [96, 0]
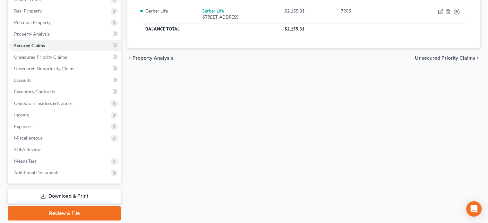
click at [62, 192] on link "Download & Print" at bounding box center [64, 196] width 113 height 15
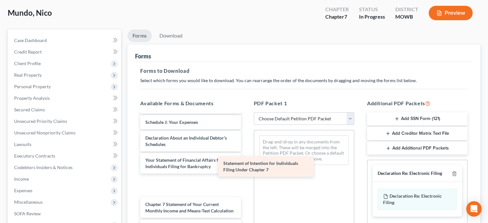
scroll to position [157, 0]
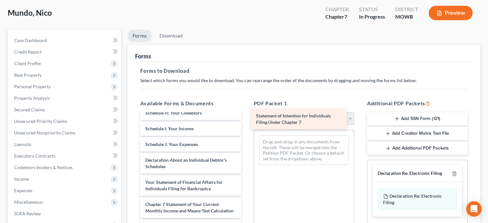
drag, startPoint x: 155, startPoint y: 182, endPoint x: 265, endPoint y: 122, distance: 125.7
click at [246, 122] on div "Statement of Intention for Individuals Filing Under Chapter 7 Voluntary Petitio…" at bounding box center [190, 125] width 111 height 323
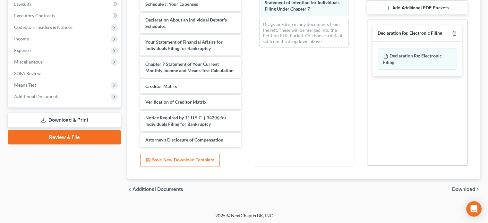
scroll to position [173, 0]
click at [458, 188] on span "Download" at bounding box center [463, 188] width 23 height 5
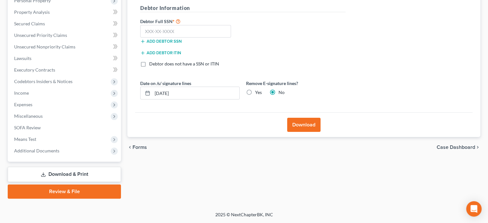
scroll to position [117, 0]
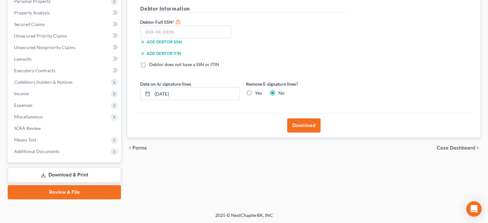
click at [255, 90] on label "Yes" at bounding box center [258, 93] width 7 height 6
click at [258, 90] on input "Yes" at bounding box center [260, 92] width 4 height 4
radio input "true"
radio input "false"
click at [182, 32] on input "text" at bounding box center [185, 32] width 91 height 13
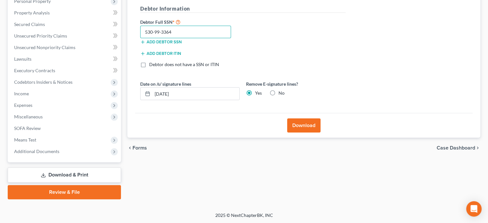
type input "530-99-3364"
click at [301, 123] on button "Download" at bounding box center [303, 125] width 33 height 14
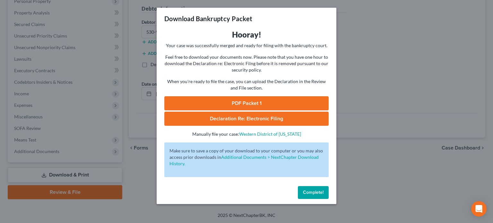
click at [245, 105] on link "PDF Packet 1" at bounding box center [246, 103] width 164 height 14
click at [309, 197] on button "Complete!" at bounding box center [313, 192] width 31 height 13
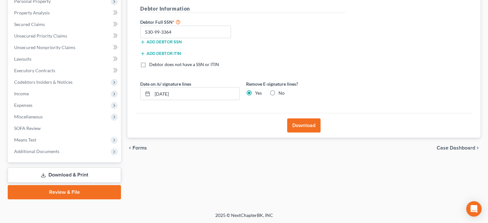
click at [298, 123] on button "Download" at bounding box center [303, 125] width 33 height 14
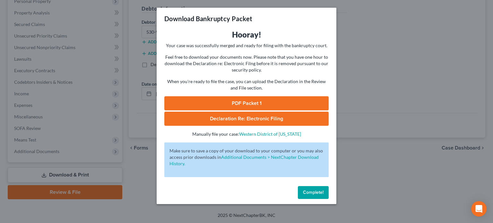
click at [309, 197] on button "Complete!" at bounding box center [313, 192] width 31 height 13
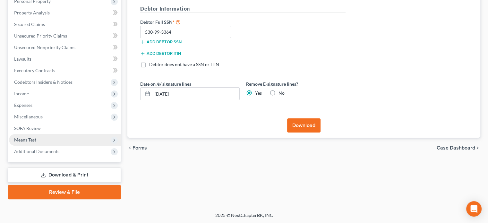
click at [42, 140] on span "Means Test" at bounding box center [65, 140] width 112 height 12
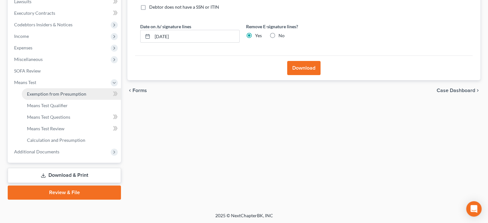
scroll to position [175, 0]
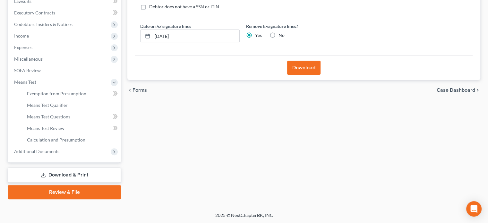
click at [53, 172] on link "Download & Print" at bounding box center [64, 174] width 113 height 15
click at [57, 173] on link "Download & Print" at bounding box center [64, 174] width 113 height 15
click at [45, 138] on span "Calculation and Presumption" at bounding box center [56, 139] width 58 height 5
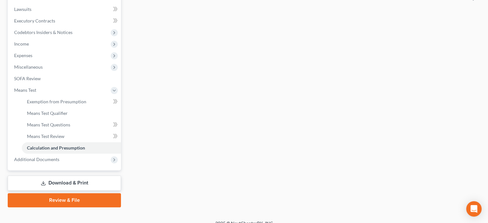
scroll to position [175, 0]
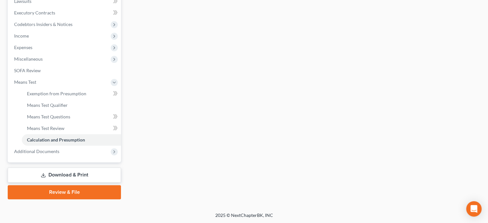
click at [73, 173] on link "Download & Print" at bounding box center [64, 174] width 113 height 15
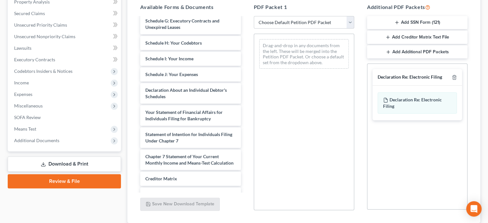
scroll to position [137, 0]
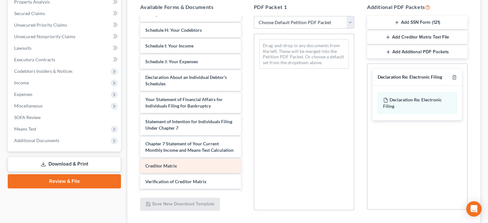
click at [170, 168] on span "Creditor Matrix" at bounding box center [161, 165] width 32 height 5
click at [172, 168] on span "Creditor Matrix" at bounding box center [161, 165] width 32 height 5
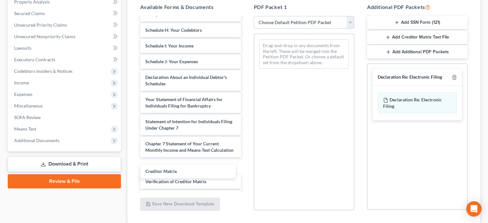
click at [172, 169] on div "Creditor Matrix Voluntary Petition for Individuals Filing for Bankruptcy Summar…" at bounding box center [190, 53] width 111 height 345
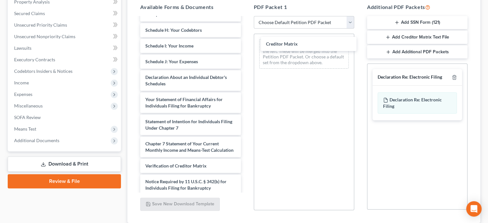
drag, startPoint x: 171, startPoint y: 173, endPoint x: 291, endPoint y: 46, distance: 175.1
click at [246, 46] on div "Creditor Matrix Voluntary Petition for Individuals Filing for Bankruptcy Summar…" at bounding box center [190, 46] width 111 height 330
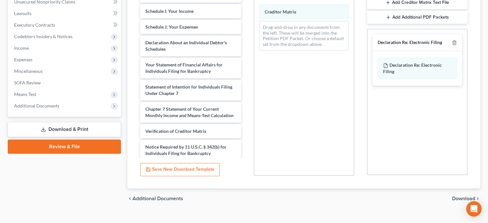
scroll to position [173, 0]
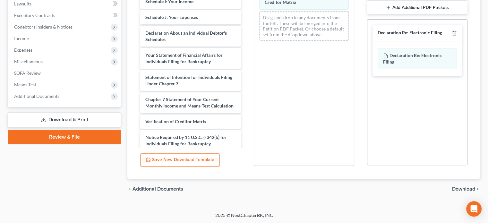
click at [463, 186] on span "Download" at bounding box center [463, 188] width 23 height 5
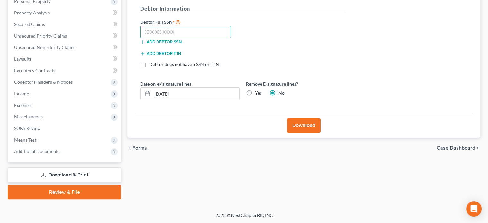
click at [148, 33] on input "text" at bounding box center [185, 32] width 91 height 13
type input "530-99-3364"
click at [255, 93] on label "Yes" at bounding box center [258, 93] width 7 height 6
click at [258, 93] on input "Yes" at bounding box center [260, 92] width 4 height 4
radio input "true"
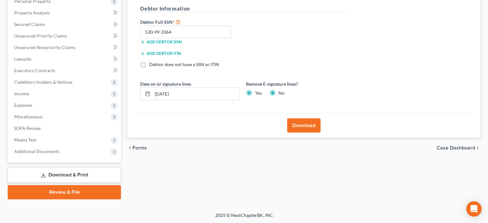
radio input "false"
click at [291, 124] on button "Download" at bounding box center [303, 125] width 33 height 14
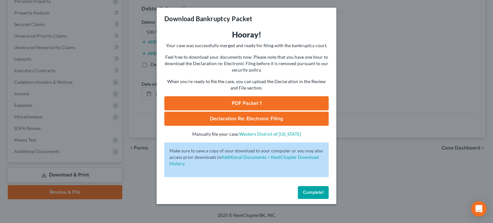
click at [250, 103] on link "PDF Packet 1" at bounding box center [246, 103] width 164 height 14
click at [310, 194] on span "Complete!" at bounding box center [313, 192] width 21 height 5
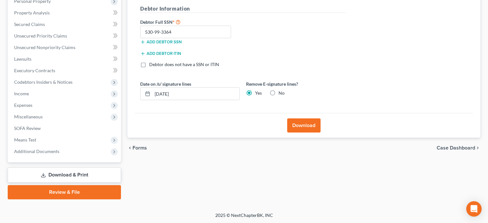
click at [66, 179] on link "Download & Print" at bounding box center [64, 174] width 113 height 15
click at [67, 176] on link "Download & Print" at bounding box center [64, 174] width 113 height 15
click at [33, 142] on span "Means Test" at bounding box center [25, 139] width 22 height 5
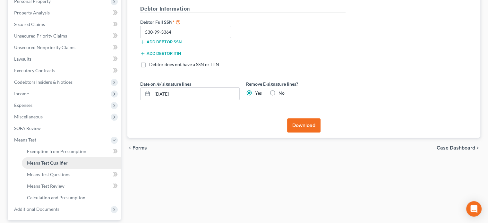
scroll to position [175, 0]
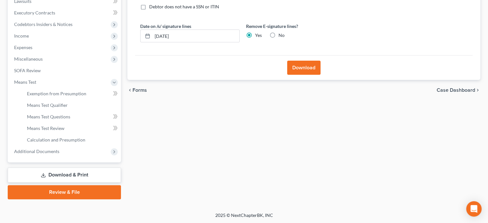
click at [49, 174] on link "Download & Print" at bounding box center [64, 174] width 113 height 15
drag, startPoint x: 55, startPoint y: 150, endPoint x: 53, endPoint y: 152, distance: 3.5
click at [54, 151] on span "Additional Documents" at bounding box center [36, 150] width 45 height 5
click at [51, 169] on link "Download & Print" at bounding box center [64, 174] width 113 height 15
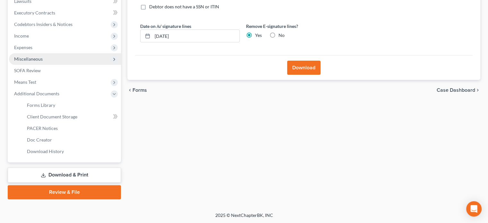
click at [44, 57] on span "Miscellaneous" at bounding box center [65, 59] width 112 height 12
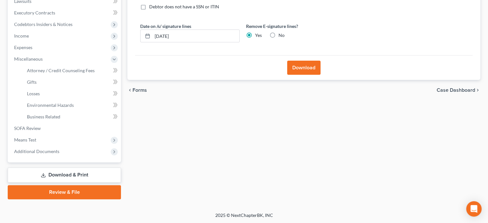
click at [139, 42] on div "Date on /s/ signature lines 10/09/2025 Remove E-signature lines? Yes No" at bounding box center [243, 35] width 212 height 25
click at [51, 59] on span "Miscellaneous" at bounding box center [65, 59] width 112 height 12
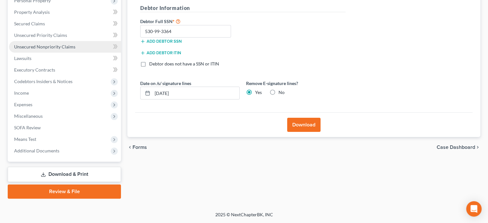
scroll to position [117, 0]
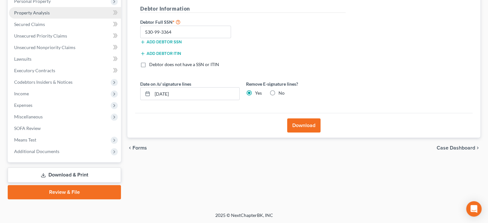
click at [47, 12] on span "Property Analysis" at bounding box center [32, 12] width 36 height 5
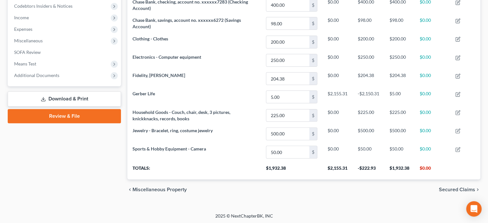
click at [71, 98] on link "Download & Print" at bounding box center [64, 98] width 113 height 15
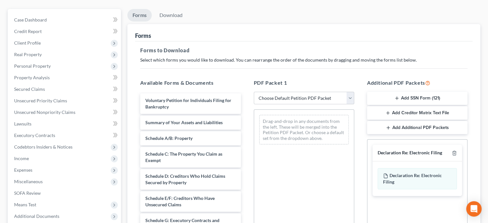
scroll to position [64, 0]
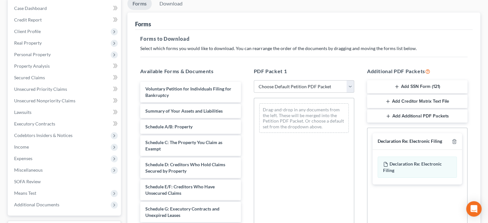
drag, startPoint x: 405, startPoint y: 101, endPoint x: 365, endPoint y: 115, distance: 42.4
click at [365, 115] on div "Additional PDF Packets Add SSN Form (121) Add Creditor Matrix Text File Add Add…" at bounding box center [416, 170] width 113 height 217
click at [390, 101] on icon "button" at bounding box center [387, 101] width 5 height 5
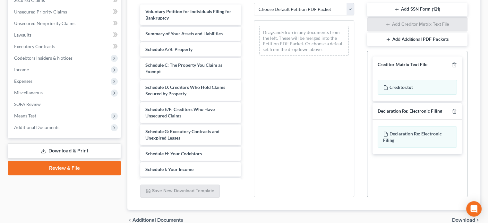
scroll to position [160, 0]
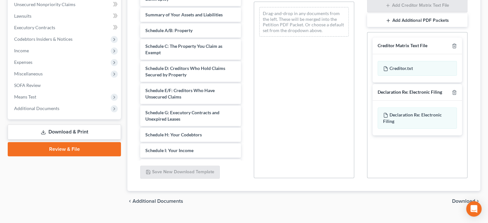
click at [452, 199] on span "Download" at bounding box center [463, 201] width 23 height 5
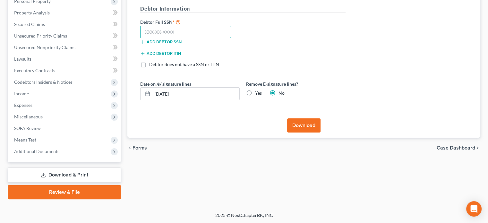
click at [156, 34] on input "text" at bounding box center [185, 32] width 91 height 13
type input "530-99-3364"
click at [255, 93] on label "Yes" at bounding box center [258, 93] width 7 height 6
click at [258, 93] on input "Yes" at bounding box center [260, 92] width 4 height 4
radio input "true"
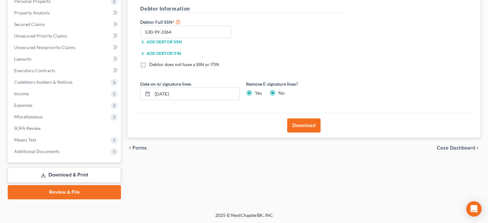
radio input "false"
click at [298, 123] on button "Download" at bounding box center [303, 125] width 33 height 14
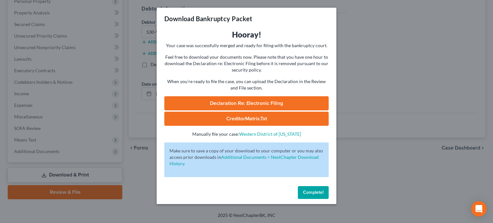
click at [243, 122] on link "CreditorMatrix.txt" at bounding box center [246, 119] width 164 height 14
drag, startPoint x: 389, startPoint y: 42, endPoint x: 355, endPoint y: 114, distance: 80.2
click at [389, 44] on div "Download Bankruptcy Packet Hooray! Your case was successfully merged and ready …" at bounding box center [246, 111] width 493 height 223
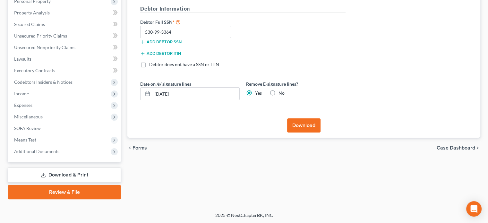
click at [59, 172] on link "Download & Print" at bounding box center [64, 174] width 113 height 15
click at [59, 175] on link "Download & Print" at bounding box center [64, 174] width 113 height 15
click at [36, 154] on span "Additional Documents" at bounding box center [36, 150] width 45 height 5
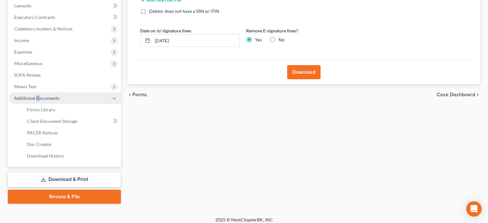
scroll to position [175, 0]
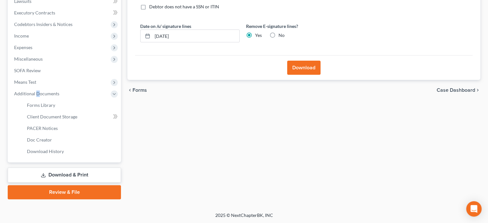
click at [51, 174] on link "Download & Print" at bounding box center [64, 174] width 113 height 15
click at [53, 173] on link "Download & Print" at bounding box center [64, 174] width 113 height 15
click at [53, 172] on link "Download & Print" at bounding box center [64, 174] width 113 height 15
click at [48, 106] on span "Forms Library" at bounding box center [41, 104] width 28 height 5
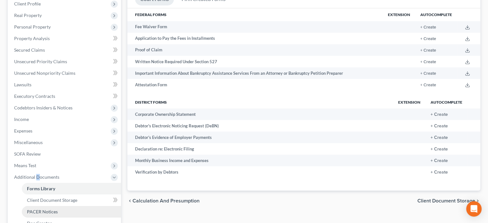
scroll to position [175, 0]
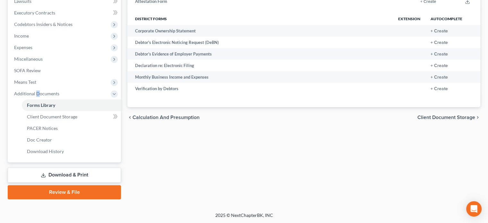
click at [58, 173] on link "Download & Print" at bounding box center [64, 174] width 113 height 15
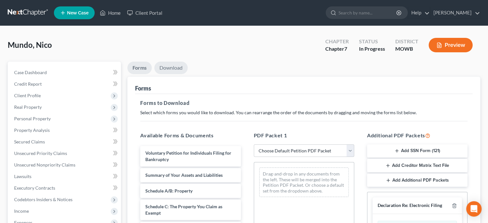
click at [166, 68] on link "Download" at bounding box center [170, 68] width 33 height 13
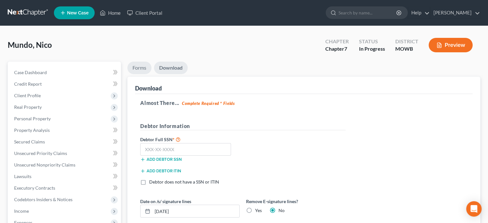
click at [138, 68] on link "Forms" at bounding box center [139, 68] width 24 height 13
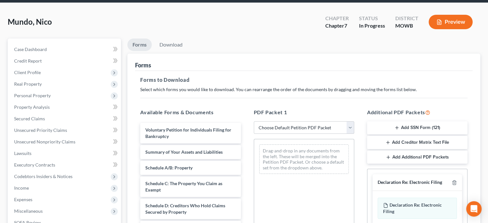
scroll to position [12, 0]
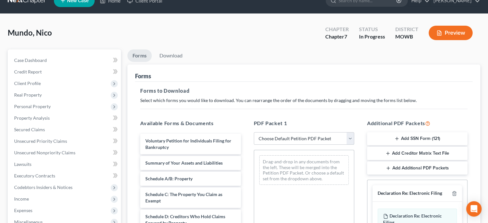
click at [269, 135] on select "Choose Default Petition PDF Packet Complete Bankruptcy Petition (all forms and …" at bounding box center [304, 138] width 100 height 13
click at [254, 132] on select "Choose Default Petition PDF Packet Complete Bankruptcy Petition (all forms and …" at bounding box center [304, 138] width 100 height 13
click at [267, 139] on select "Choose Default Petition PDF Packet Complete Bankruptcy Petition (all forms and …" at bounding box center [304, 138] width 100 height 13
click at [254, 132] on select "Choose Default Petition PDF Packet Complete Bankruptcy Petition (all forms and …" at bounding box center [304, 138] width 100 height 13
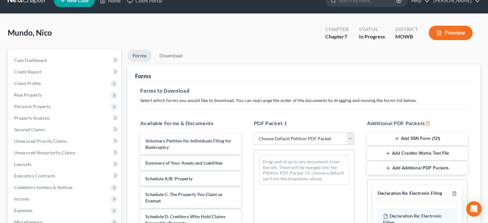
click at [264, 138] on select "Choose Default Petition PDF Packet Complete Bankruptcy Petition (all forms and …" at bounding box center [304, 138] width 100 height 13
select select "0"
click at [254, 132] on select "Choose Default Petition PDF Packet Complete Bankruptcy Petition (all forms and …" at bounding box center [304, 138] width 100 height 13
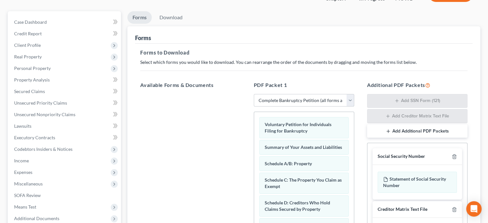
scroll to position [64, 0]
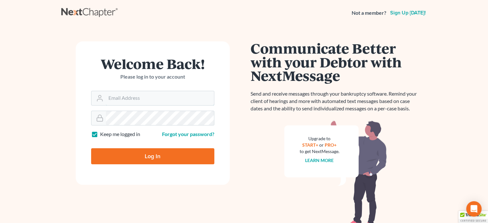
type input "[EMAIL_ADDRESS][DOMAIN_NAME]"
click at [114, 153] on input "Log In" at bounding box center [152, 156] width 123 height 16
type input "Thinking..."
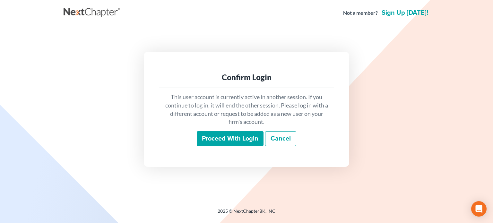
click at [216, 140] on input "Proceed with login" at bounding box center [230, 138] width 67 height 15
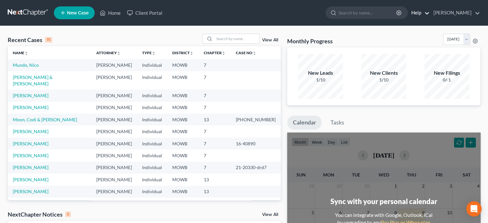
click at [422, 13] on link "Help" at bounding box center [418, 13] width 21 height 12
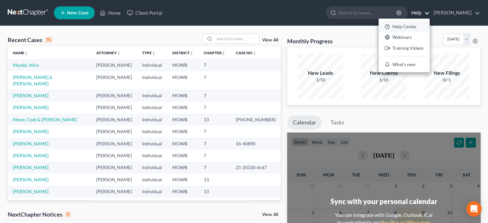
click at [411, 24] on link "Help Center" at bounding box center [403, 26] width 51 height 11
